Goal: Check status: Check status

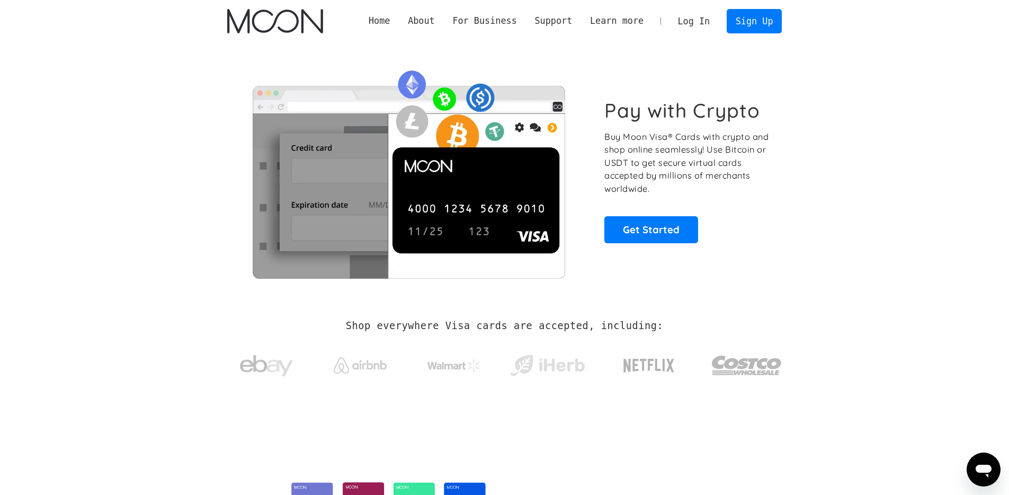
click at [693, 19] on link "Log In" at bounding box center [694, 21] width 50 height 23
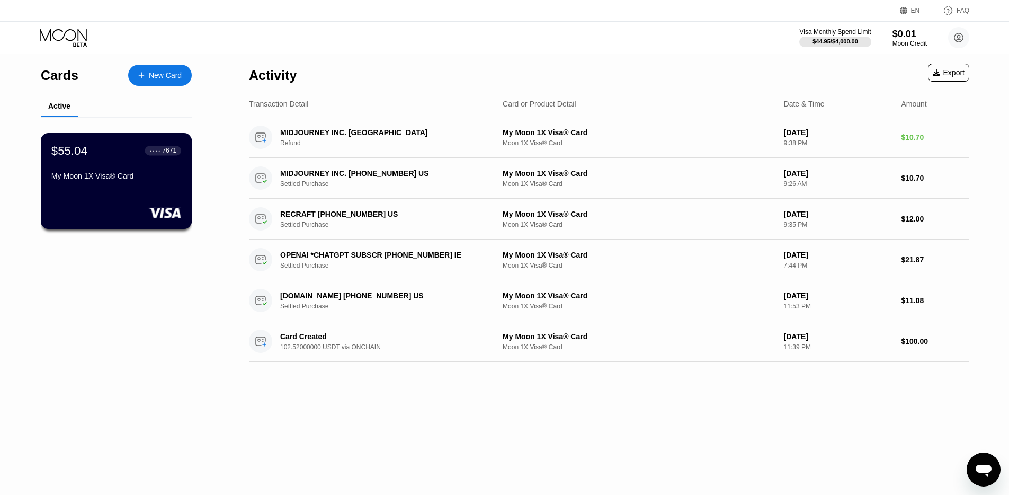
click at [116, 158] on div "$55.04 ● ● ● ● 7671 My Moon 1X Visa® Card" at bounding box center [116, 164] width 130 height 41
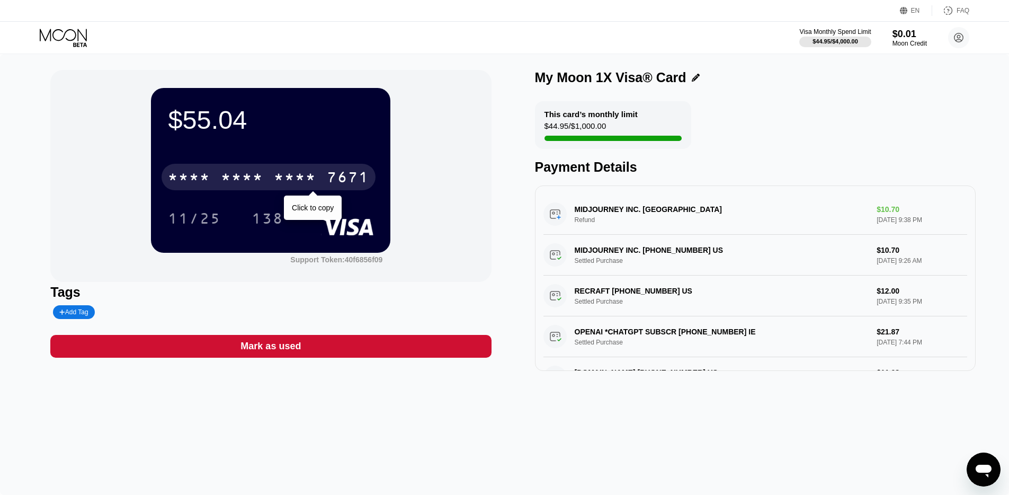
click at [352, 182] on div "7671" at bounding box center [348, 178] width 42 height 17
